Goal: Navigation & Orientation: Find specific page/section

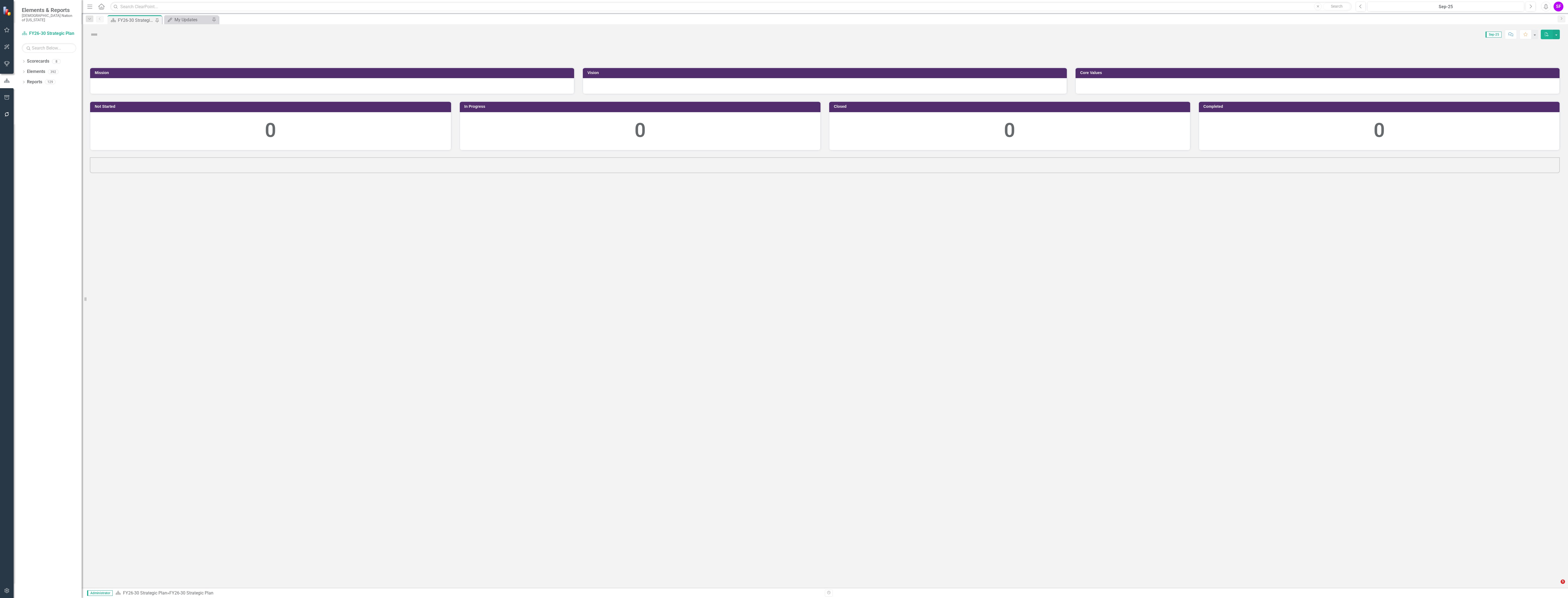
click at [89, 5] on icon "Menu" at bounding box center [90, 6] width 7 height 5
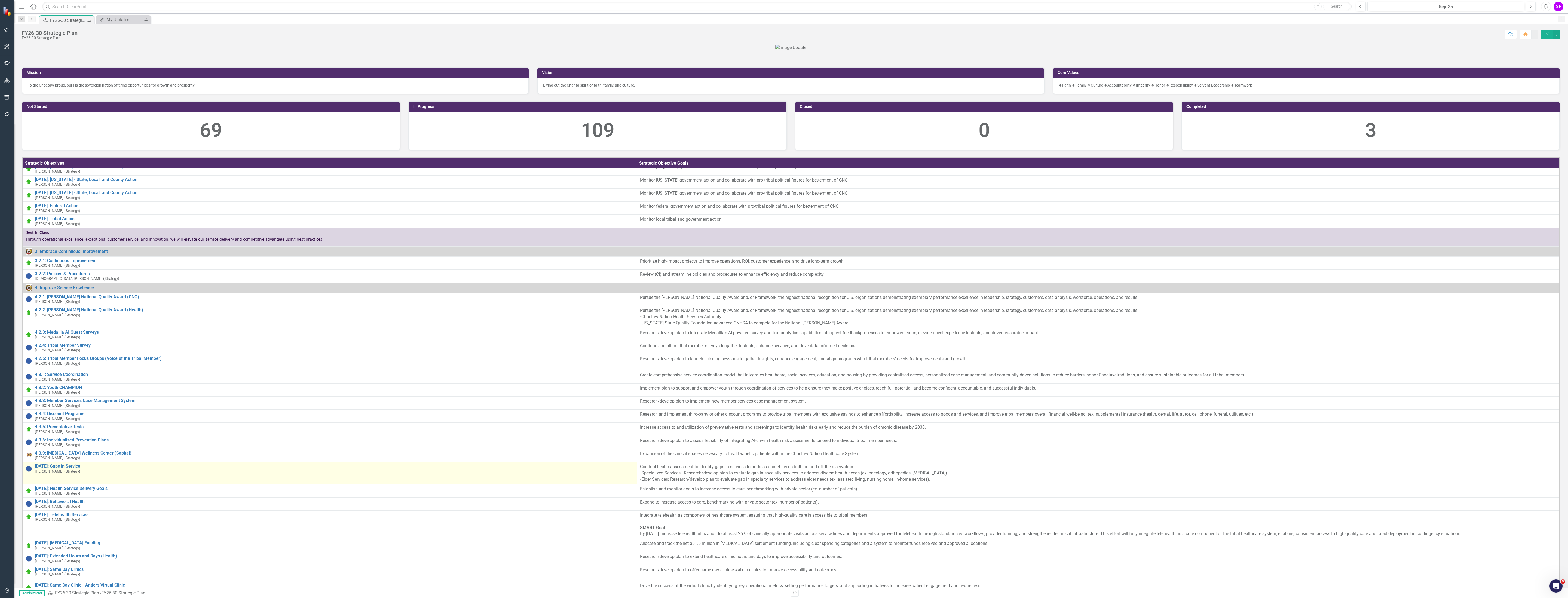
scroll to position [449, 0]
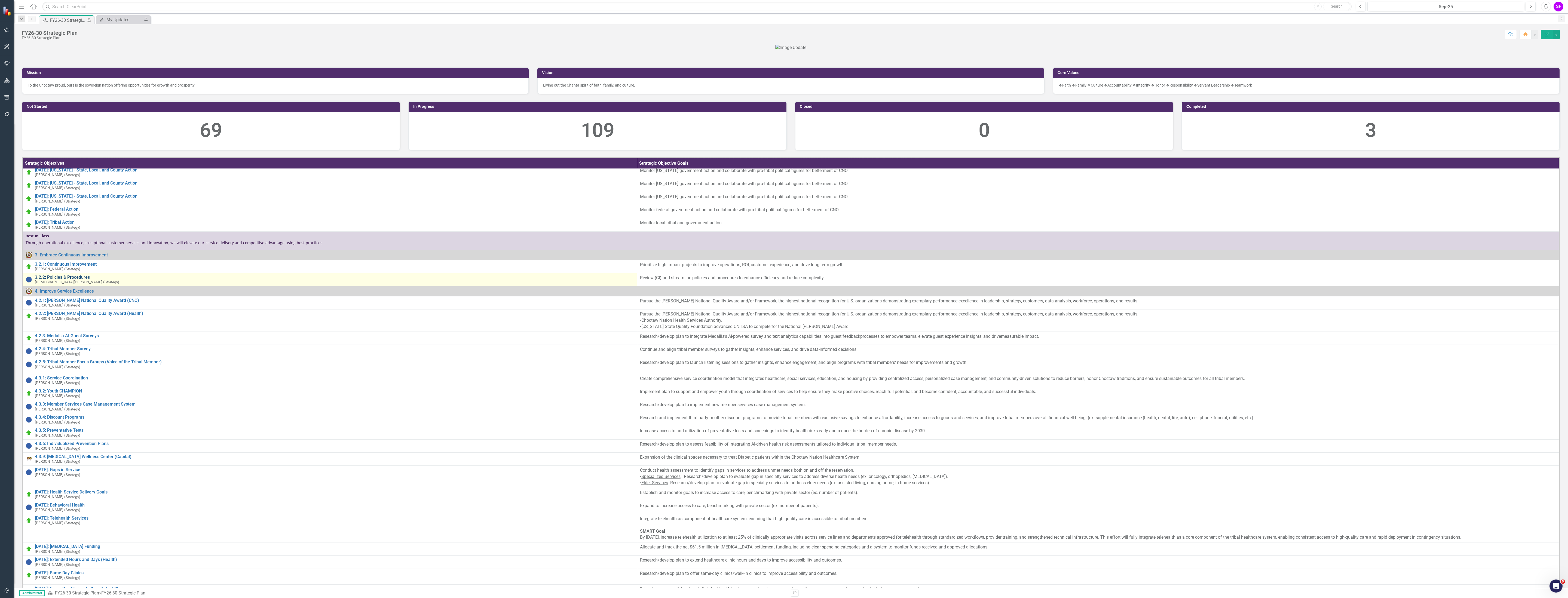
click at [87, 280] on link "3.2.2: Policies & Procedures" at bounding box center [334, 277] width 600 height 5
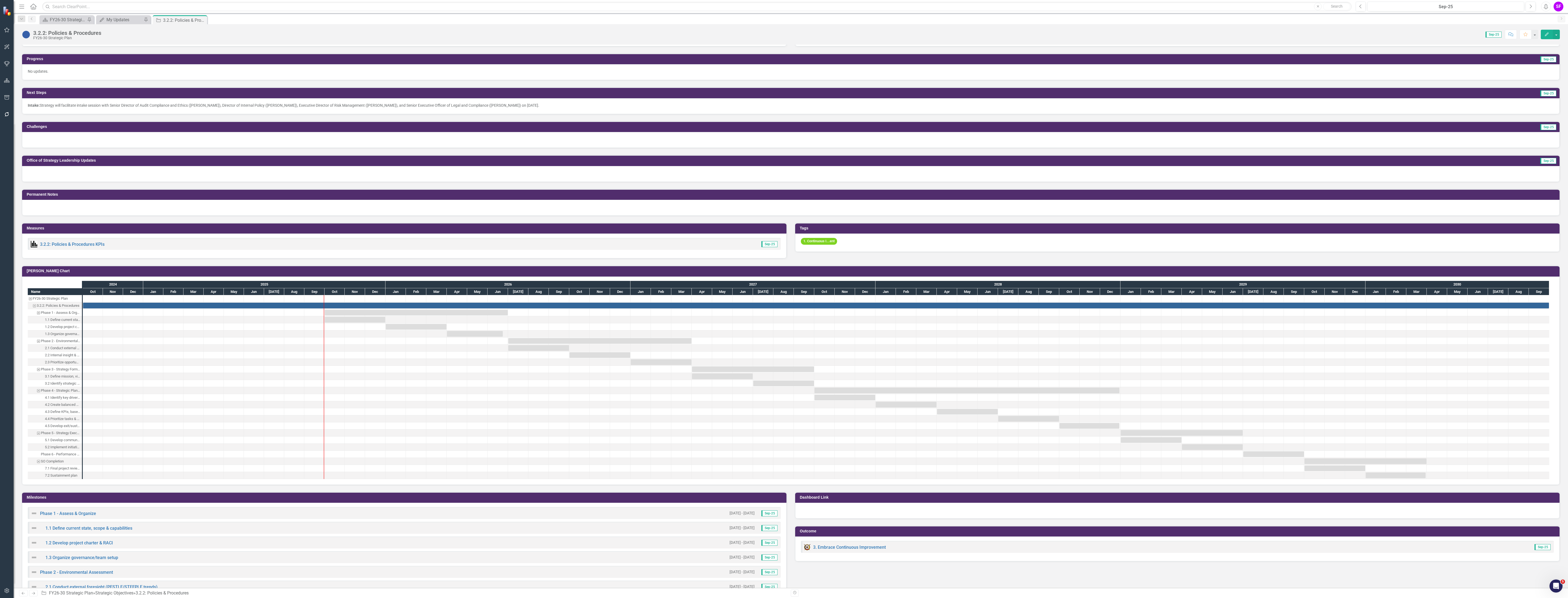
scroll to position [163, 0]
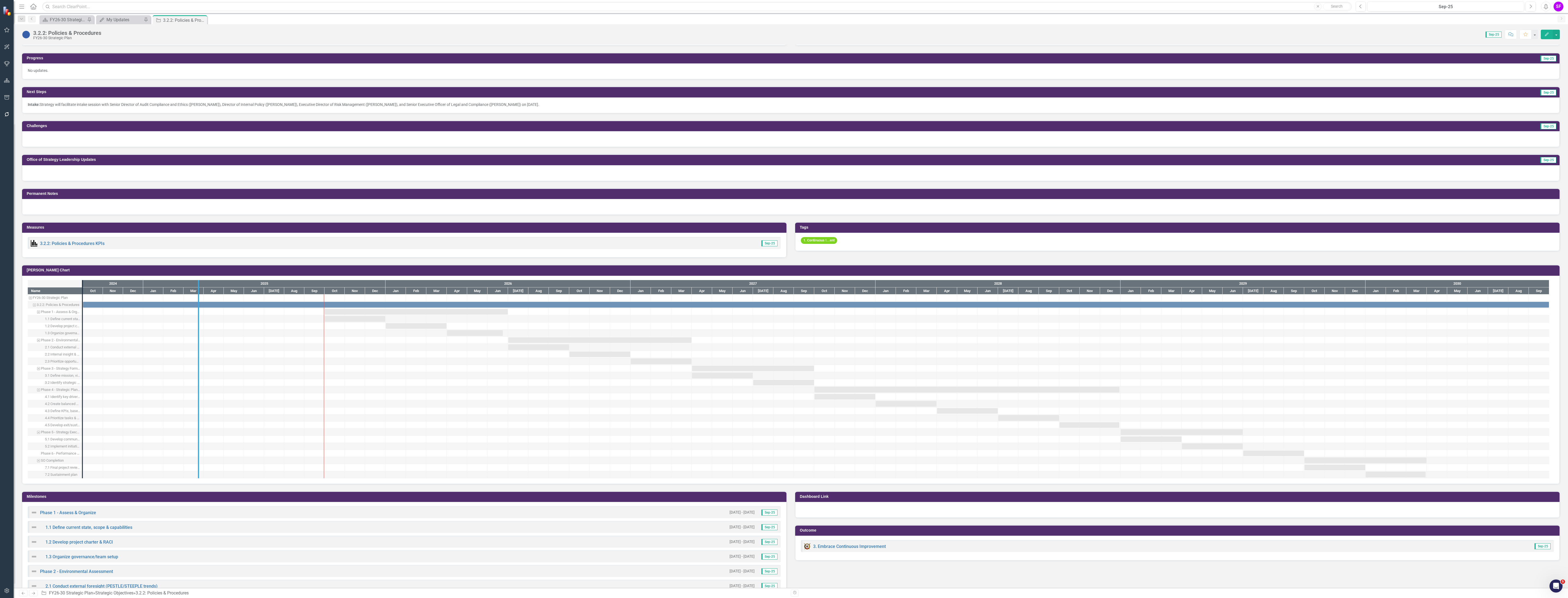
drag, startPoint x: 83, startPoint y: 341, endPoint x: 203, endPoint y: 343, distance: 120.0
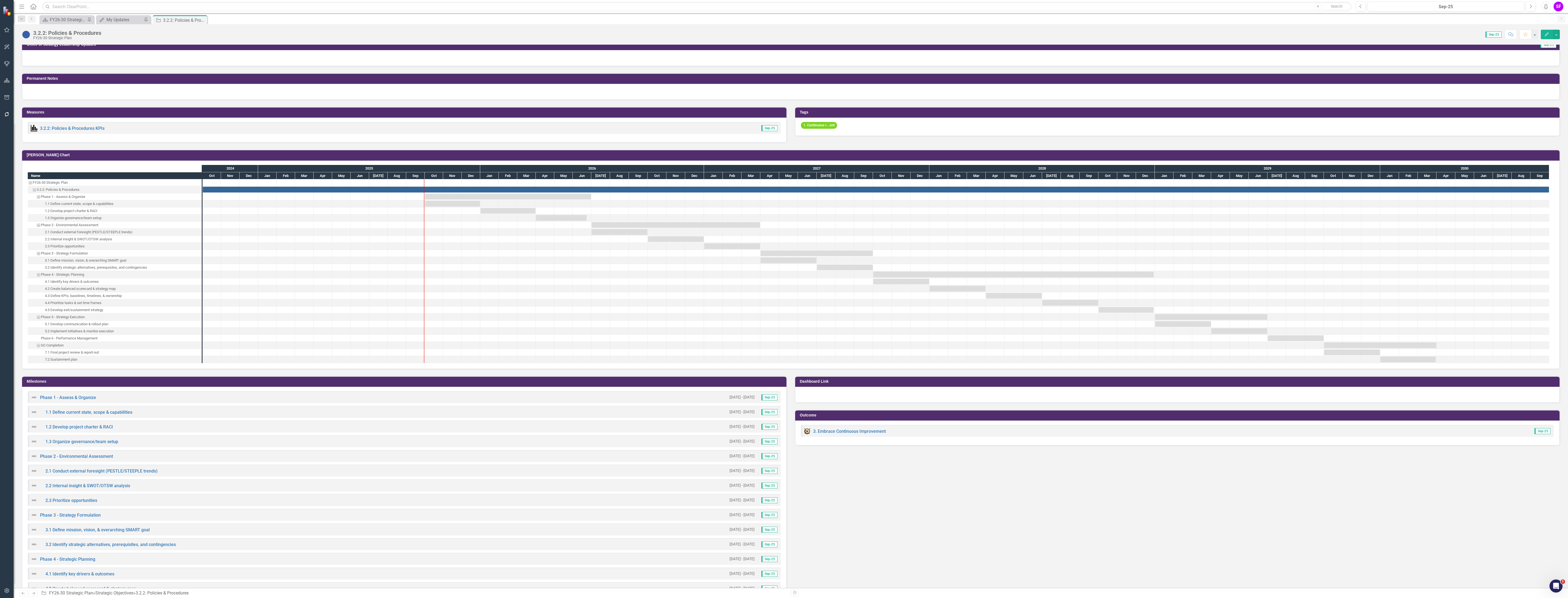
scroll to position [0, 0]
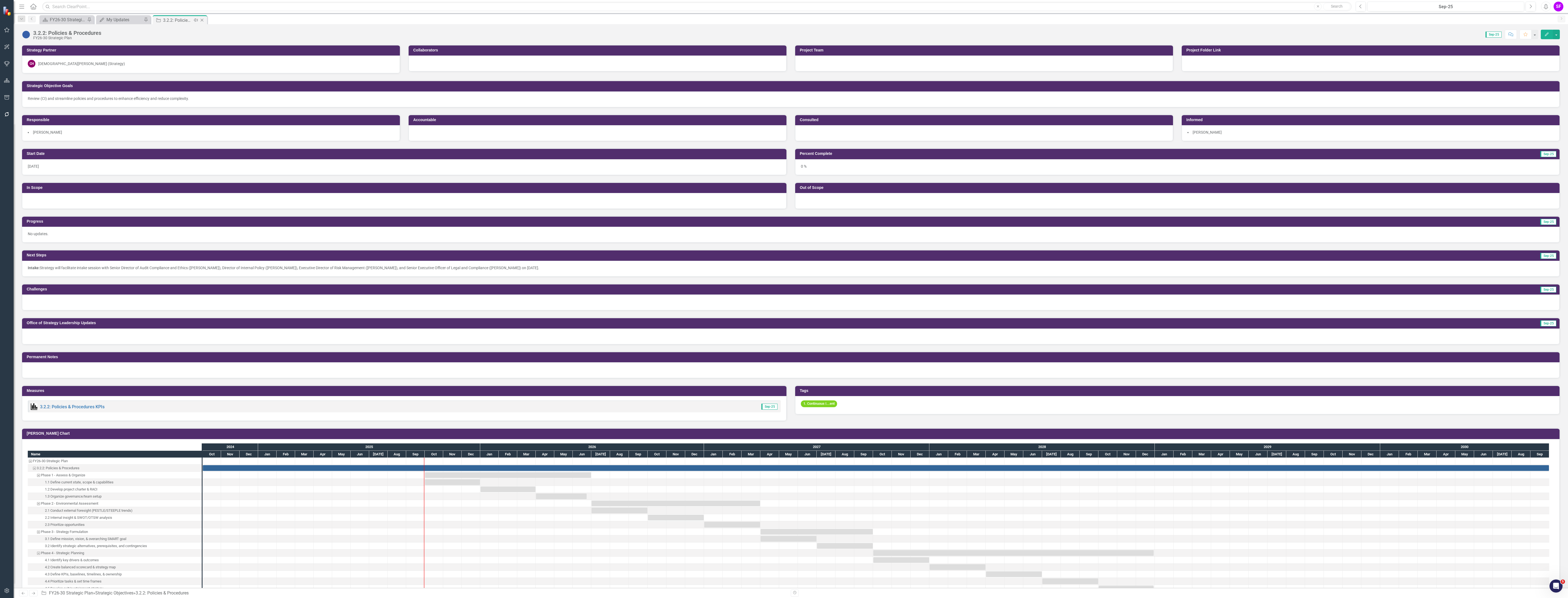
click at [205, 18] on icon "Close" at bounding box center [201, 20] width 5 height 4
click at [146, 19] on icon at bounding box center [145, 20] width 3 height 3
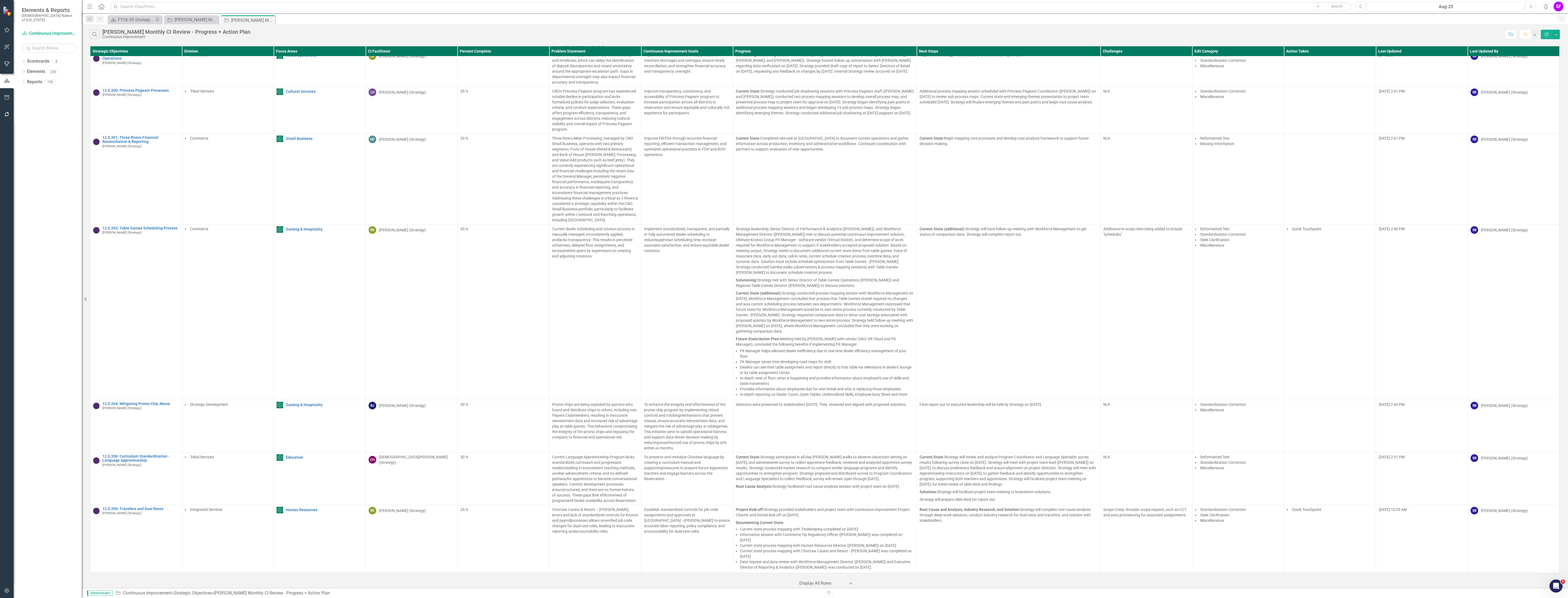
scroll to position [2849, 0]
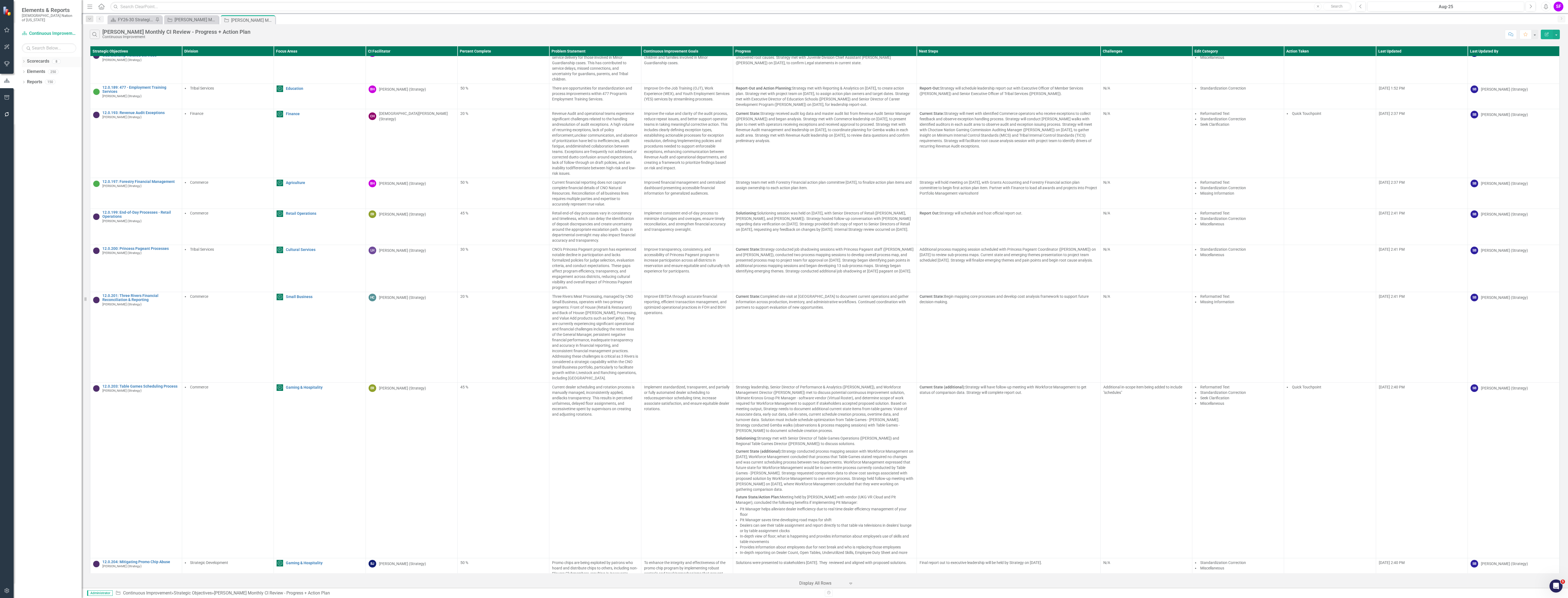
click at [33, 58] on link "Scorecards" at bounding box center [38, 61] width 23 height 6
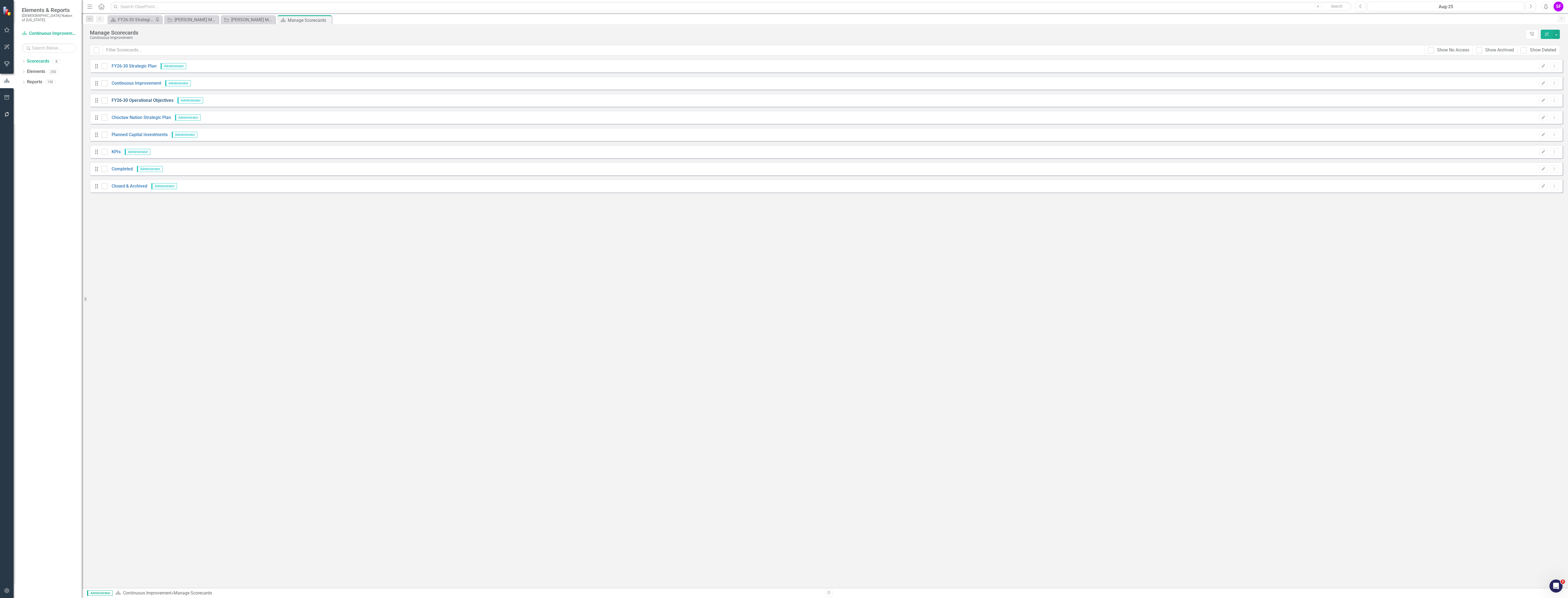
click at [153, 99] on link "FY26-30 Operational Objectives" at bounding box center [141, 100] width 66 height 6
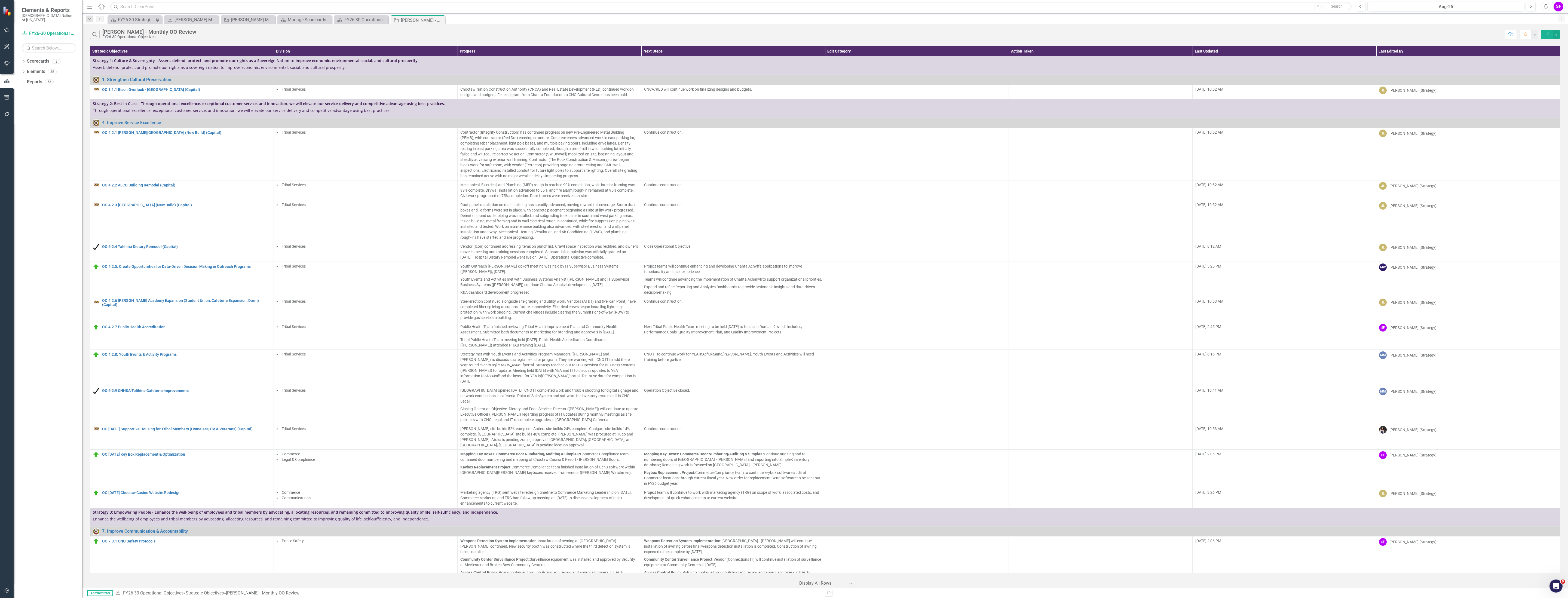
click at [90, 7] on icon "Menu" at bounding box center [90, 6] width 7 height 5
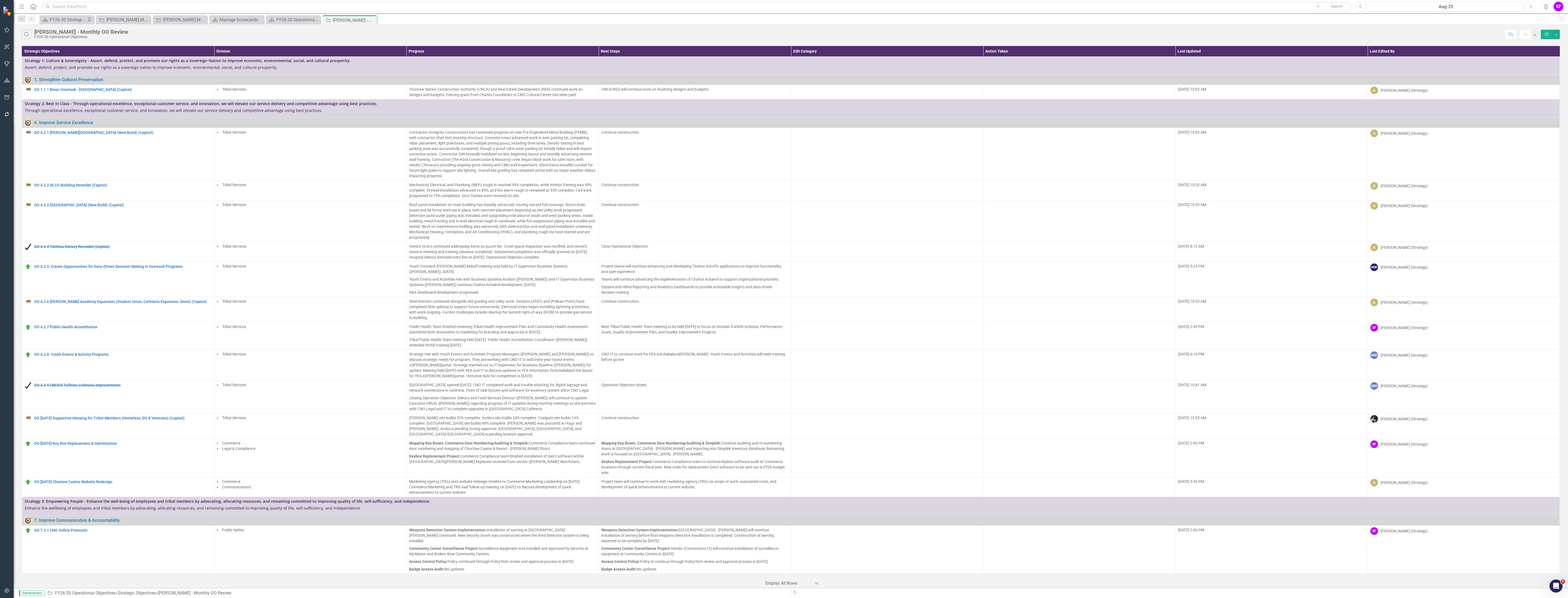
click at [1530, 5] on icon "Next" at bounding box center [1530, 7] width 3 height 5
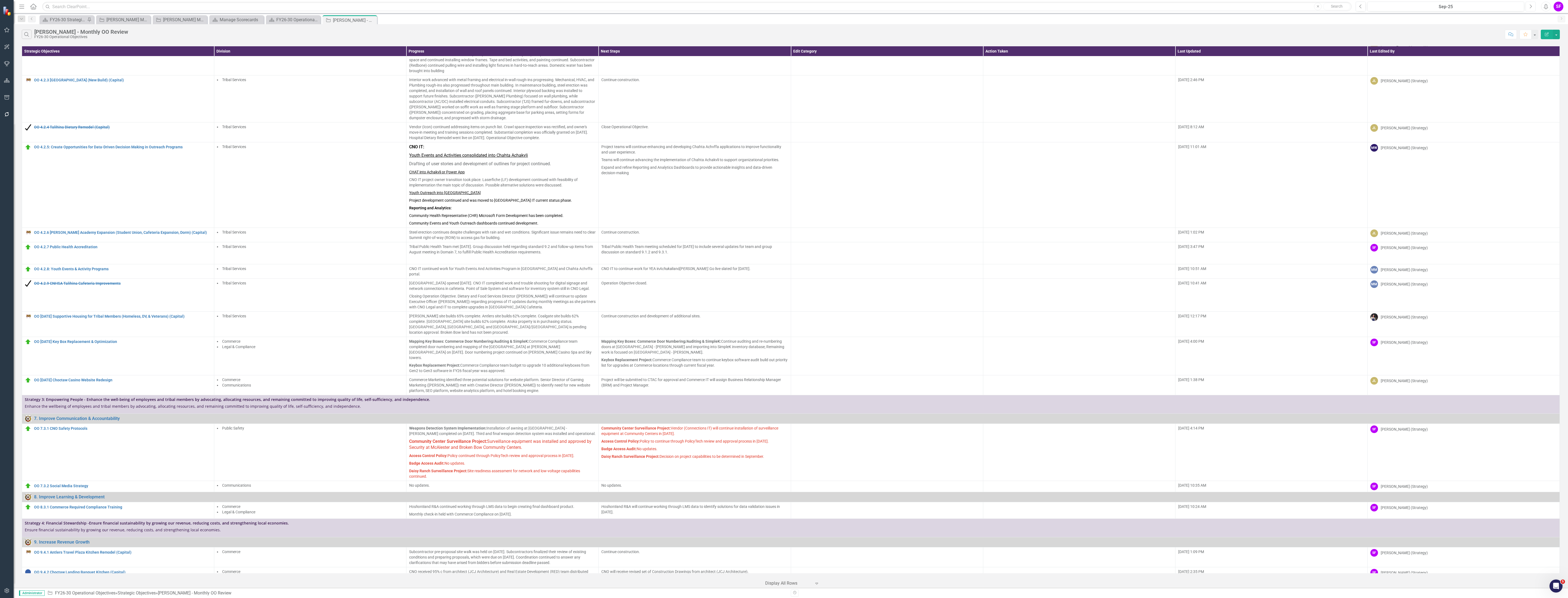
scroll to position [361, 0]
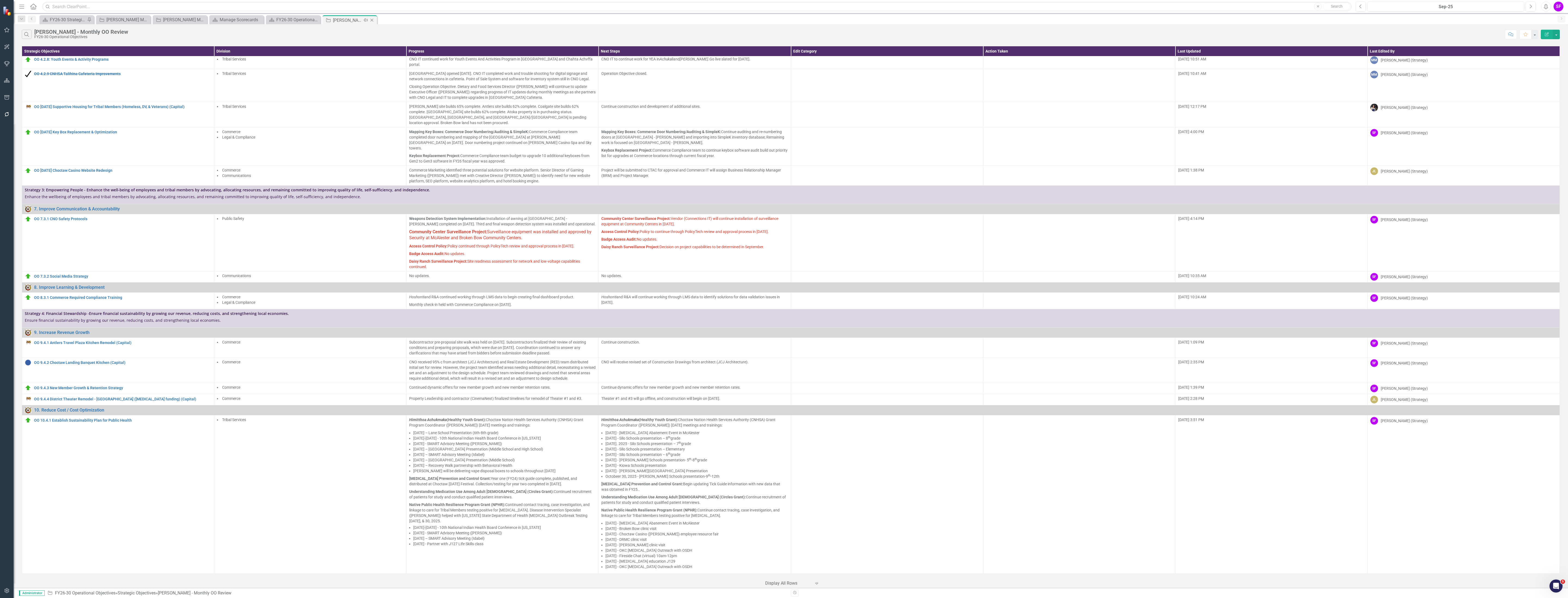
click at [373, 21] on icon "Close" at bounding box center [371, 20] width 5 height 4
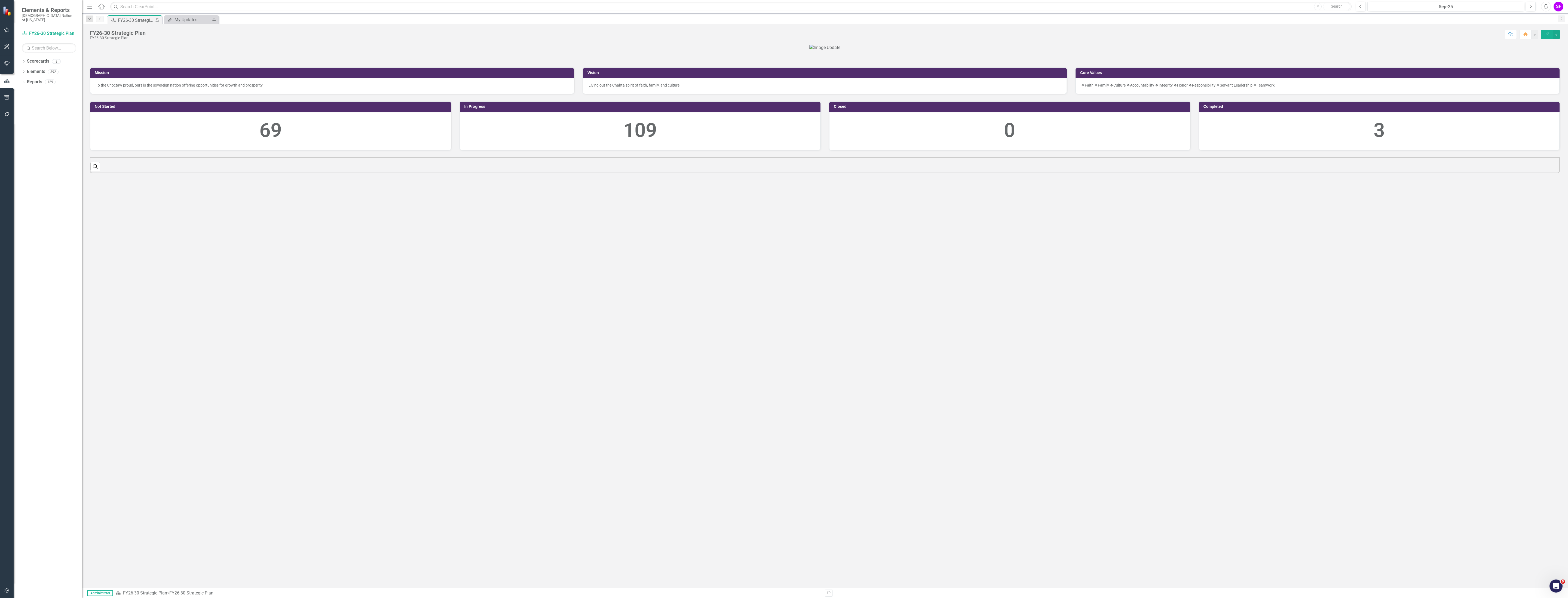
click at [88, 6] on icon "button" at bounding box center [90, 7] width 5 height 4
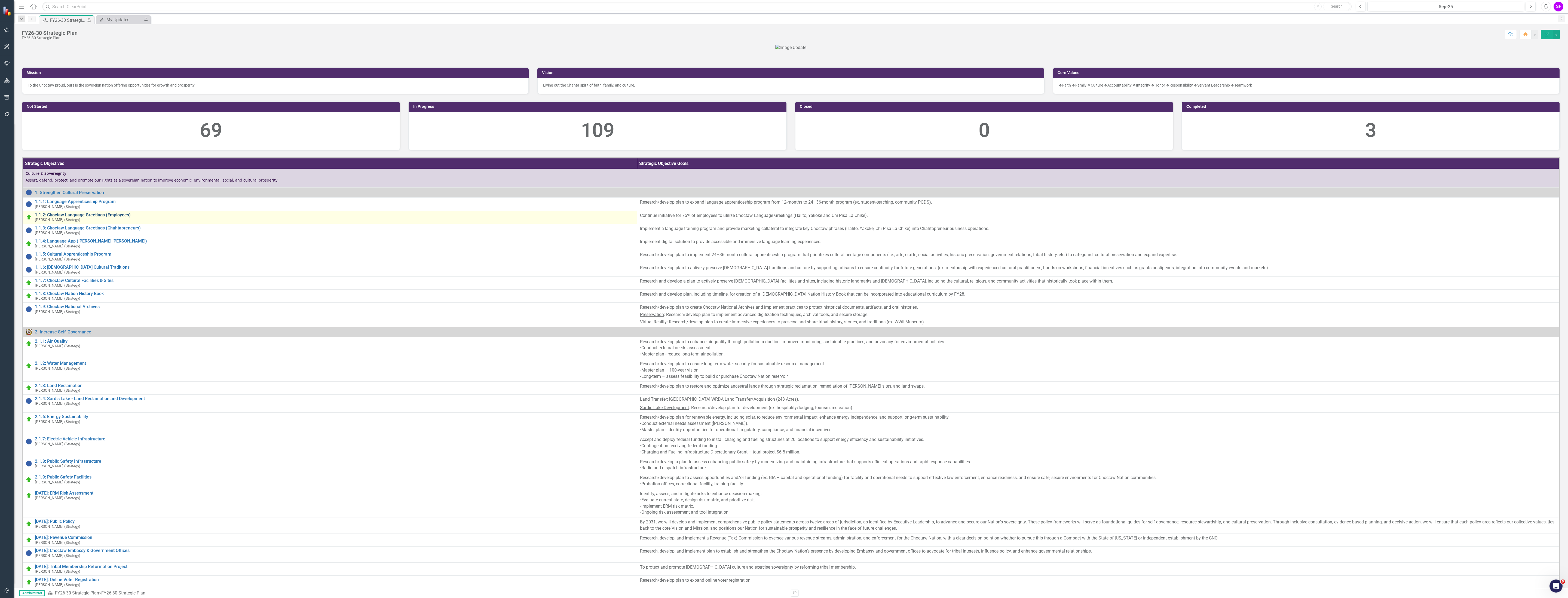
click at [96, 217] on link "1.1.2: Choctaw Language Greetings (Employees)" at bounding box center [334, 215] width 600 height 5
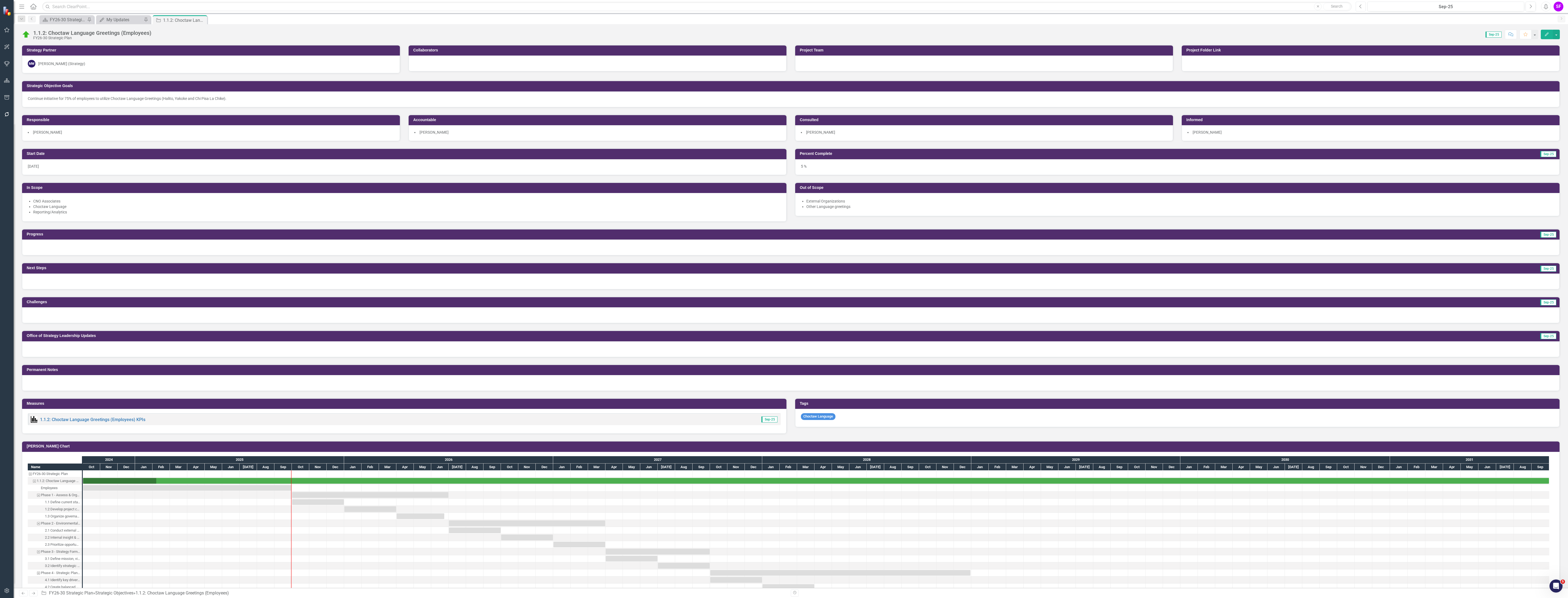
click at [1359, 5] on icon "Previous" at bounding box center [1360, 7] width 3 height 5
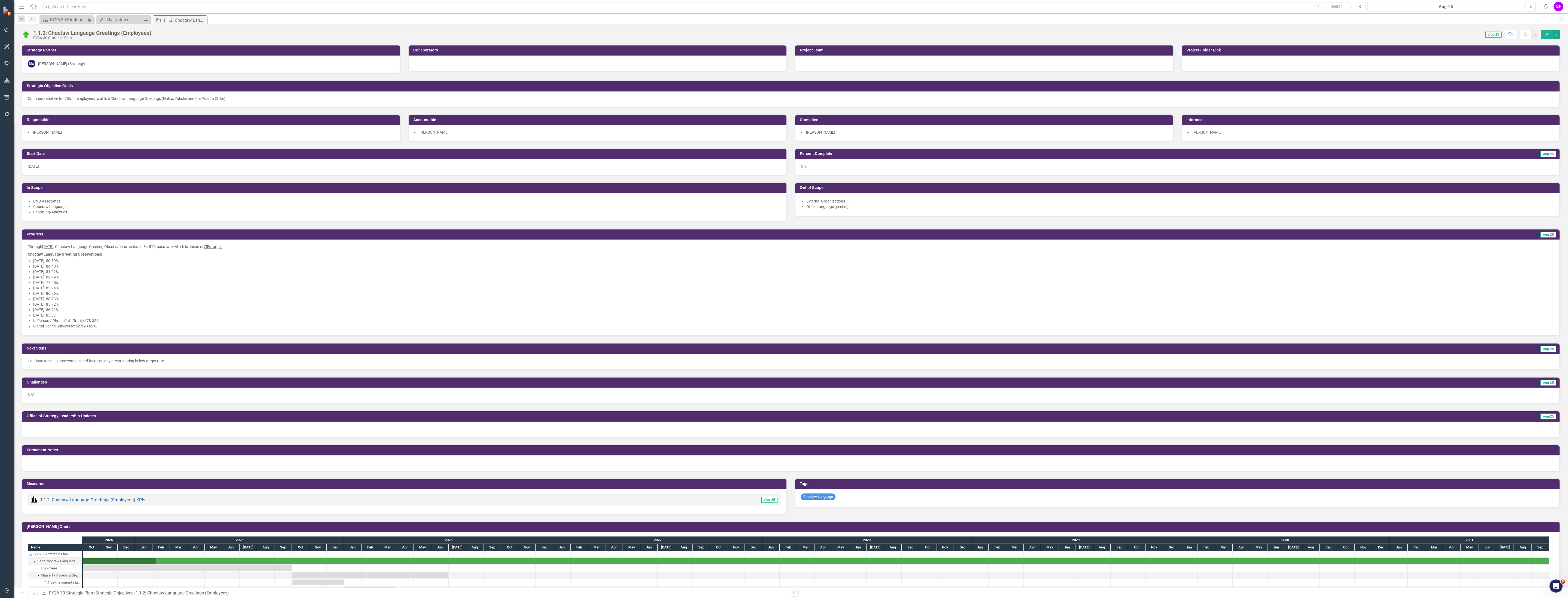
click at [1361, 8] on icon "button" at bounding box center [1360, 6] width 2 height 4
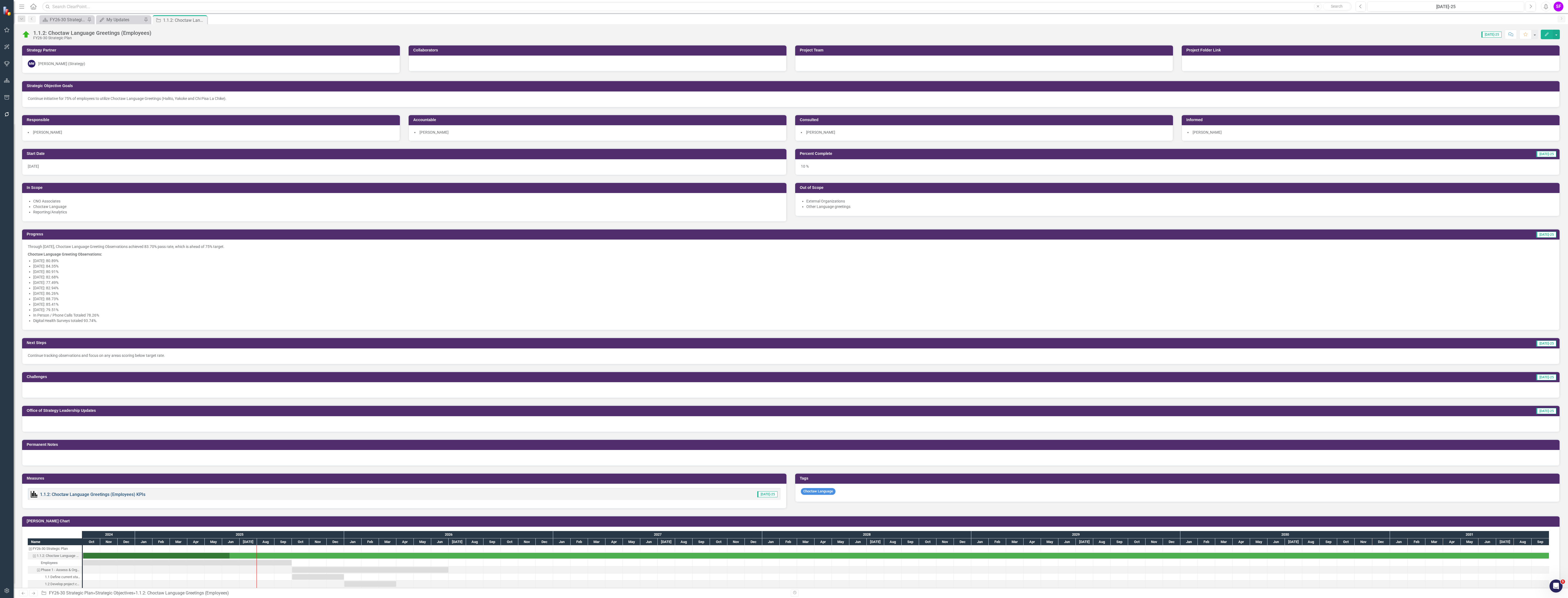
click at [110, 494] on link "1.1.2: Choctaw Language Greetings (Employees) KPIs" at bounding box center [93, 494] width 105 height 5
